Goal: Check status: Check status

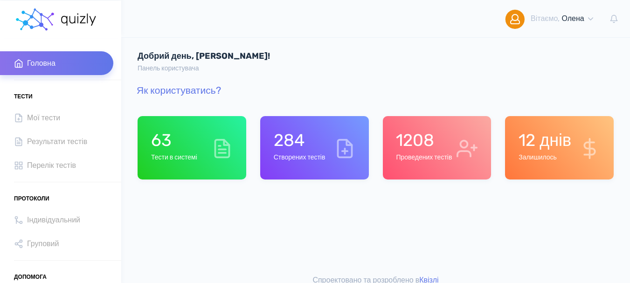
click at [428, 151] on div "1208 Проведених тестів" at bounding box center [424, 147] width 56 height 35
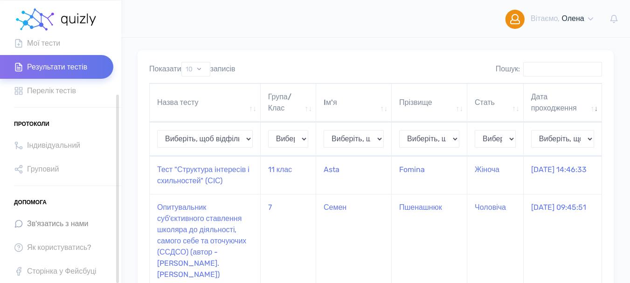
scroll to position [47, 0]
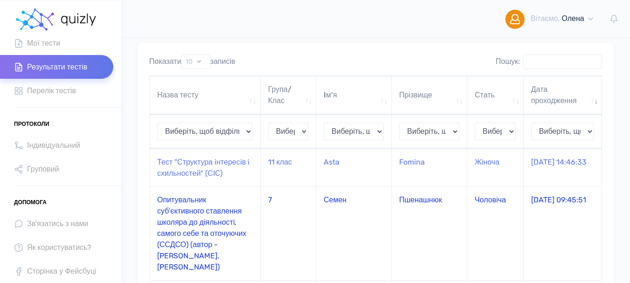
click at [187, 224] on td "Опитувальник суб'єктивного ставлення школяра до діяльності, самого себе та оточ…" at bounding box center [205, 234] width 111 height 94
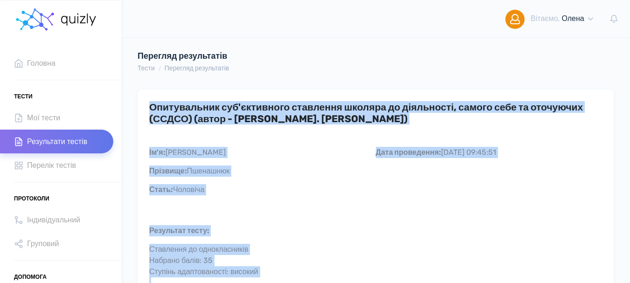
drag, startPoint x: 427, startPoint y: 178, endPoint x: 148, endPoint y: 110, distance: 286.5
copy div "Опитувальник суб'єктивного ставлення школяра до діяльності, самого себе та оточ…"
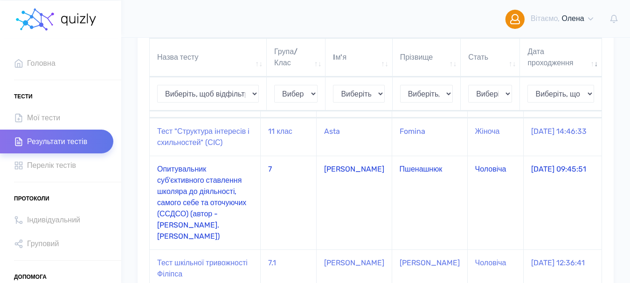
scroll to position [140, 0]
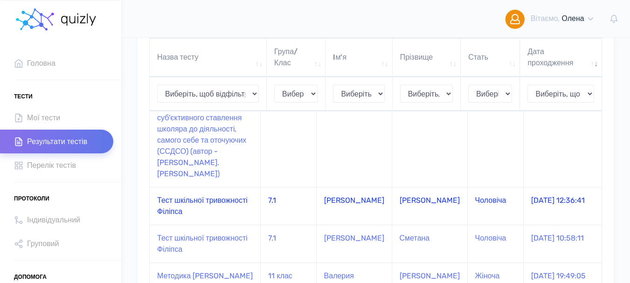
click at [219, 190] on td "Тест шкільної тривожності Філіпса" at bounding box center [205, 206] width 111 height 38
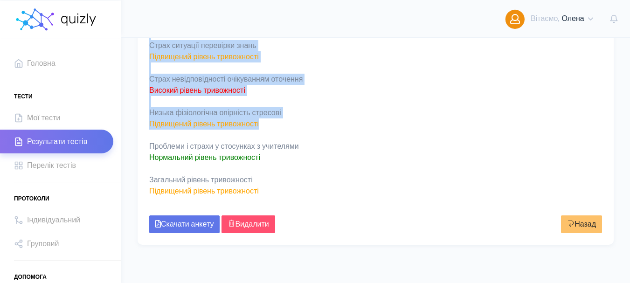
scroll to position [344, 0]
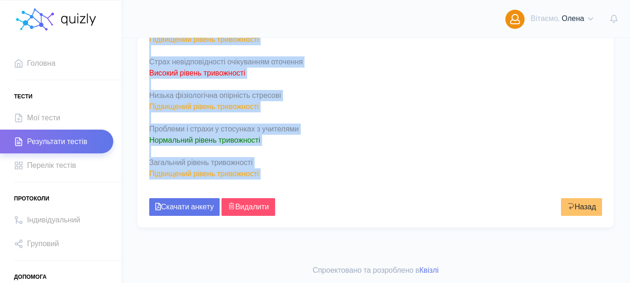
drag, startPoint x: 150, startPoint y: 105, endPoint x: 310, endPoint y: 187, distance: 179.1
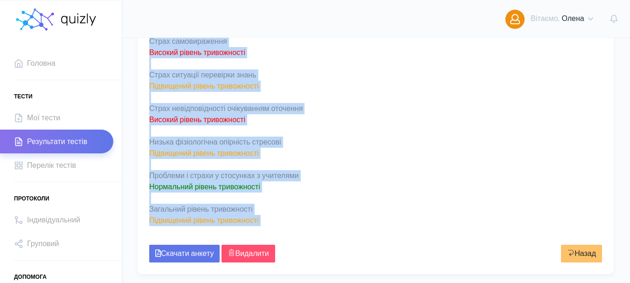
copy div "Lore ipsumdol sitametcons Adipisc Elit seddoeiusm: 72.04.7984 73:62:25 Te'i: Ut…"
click at [327, 209] on div "Загальна тривожність у школі Підвищений рівень тривожності Переживання соціальн…" at bounding box center [375, 86] width 453 height 302
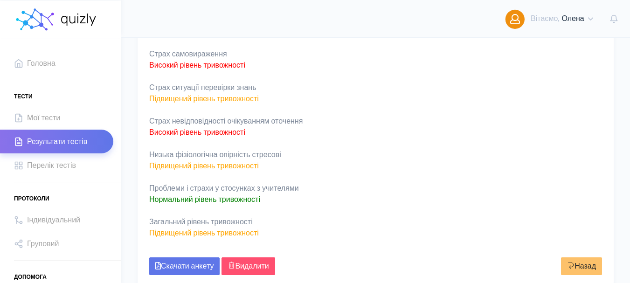
scroll to position [157, 0]
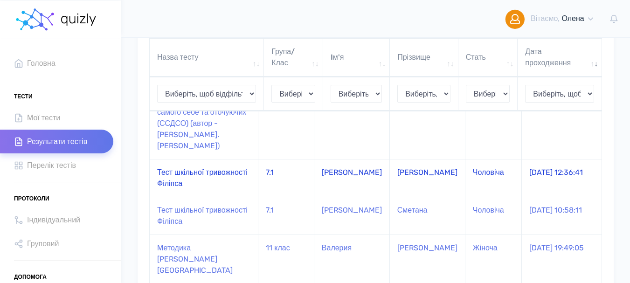
scroll to position [187, 0]
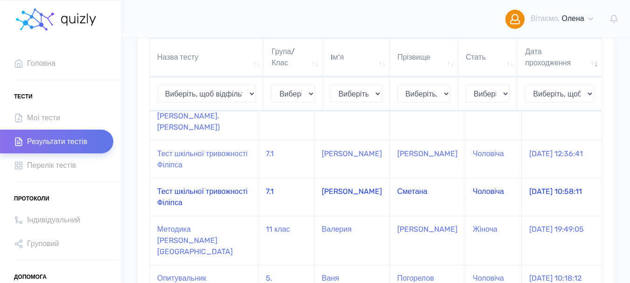
click at [178, 182] on td "Тест шкільної тривожності Філіпса" at bounding box center [204, 197] width 109 height 38
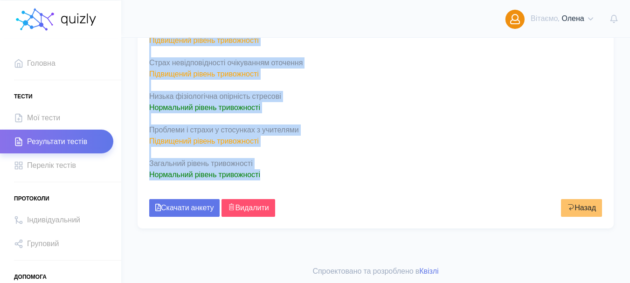
scroll to position [344, 0]
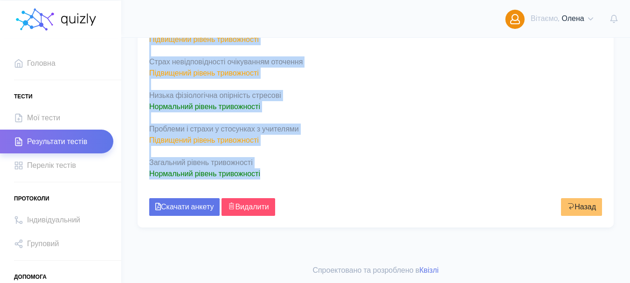
drag, startPoint x: 149, startPoint y: 106, endPoint x: 308, endPoint y: 176, distance: 173.3
drag, startPoint x: 208, startPoint y: 170, endPoint x: 202, endPoint y: 175, distance: 7.9
copy div "Тест шкільної тривожності Філіпса Дата проведення: 27.09.2025 10:58:11 Ім'я: Ол…"
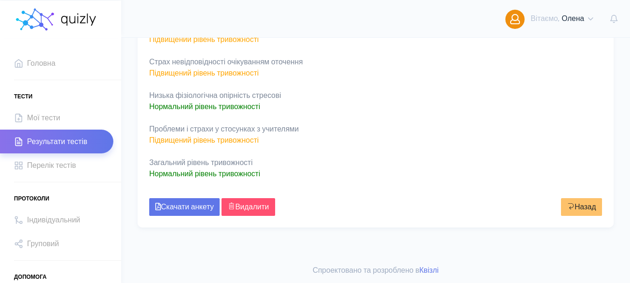
click at [362, 181] on div "Загальна тривожність у школі Нормальний рівень тривожності Переживання соціальн…" at bounding box center [375, 40] width 453 height 302
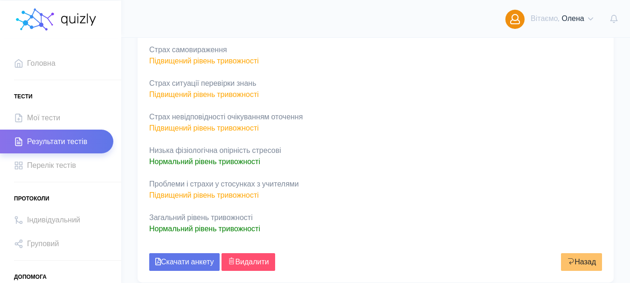
scroll to position [297, 0]
